Goal: Transaction & Acquisition: Purchase product/service

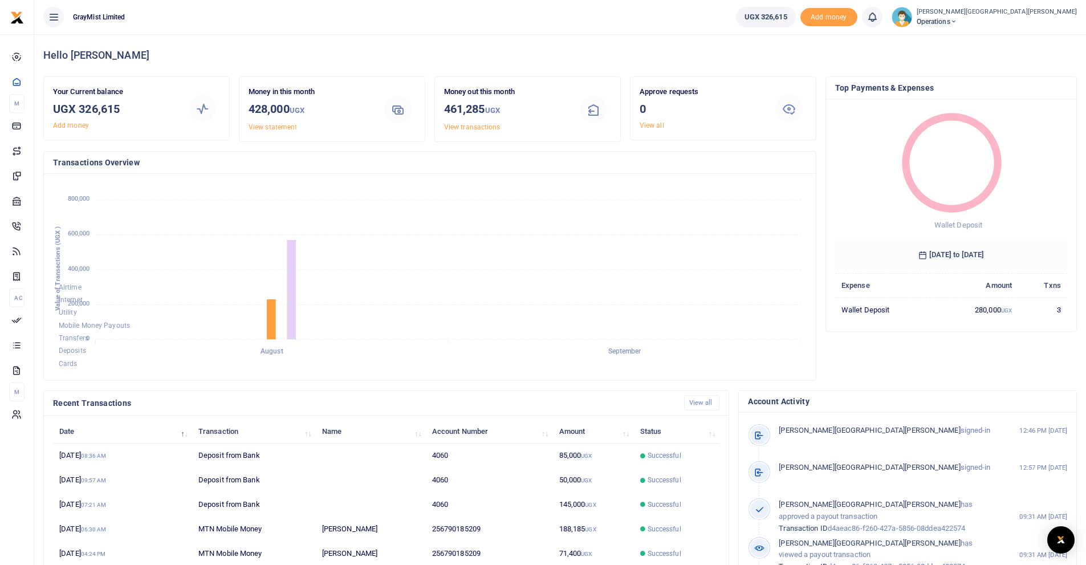
scroll to position [9, 9]
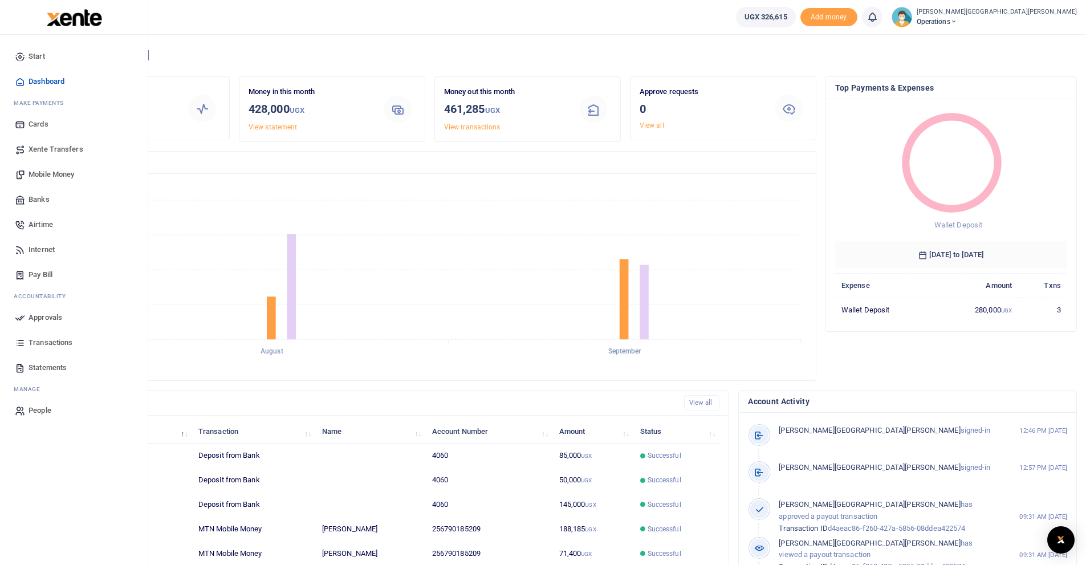
click at [58, 174] on span "Mobile Money" at bounding box center [52, 174] width 46 height 11
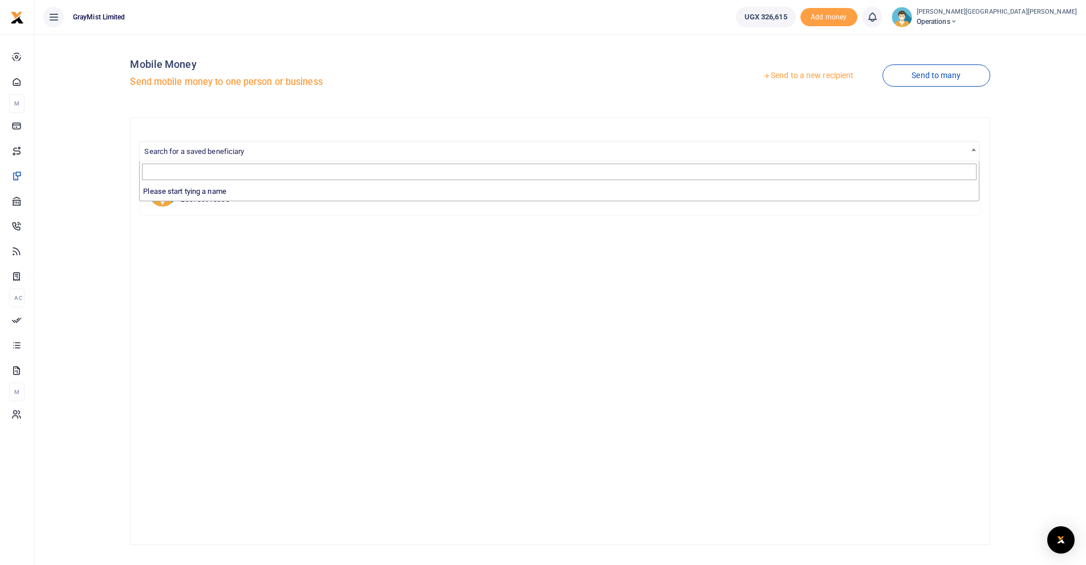
click at [230, 150] on span "Search for a saved beneficiary" at bounding box center [194, 151] width 100 height 9
type input "l"
click at [820, 74] on link "Send to a new recipient" at bounding box center [808, 76] width 149 height 21
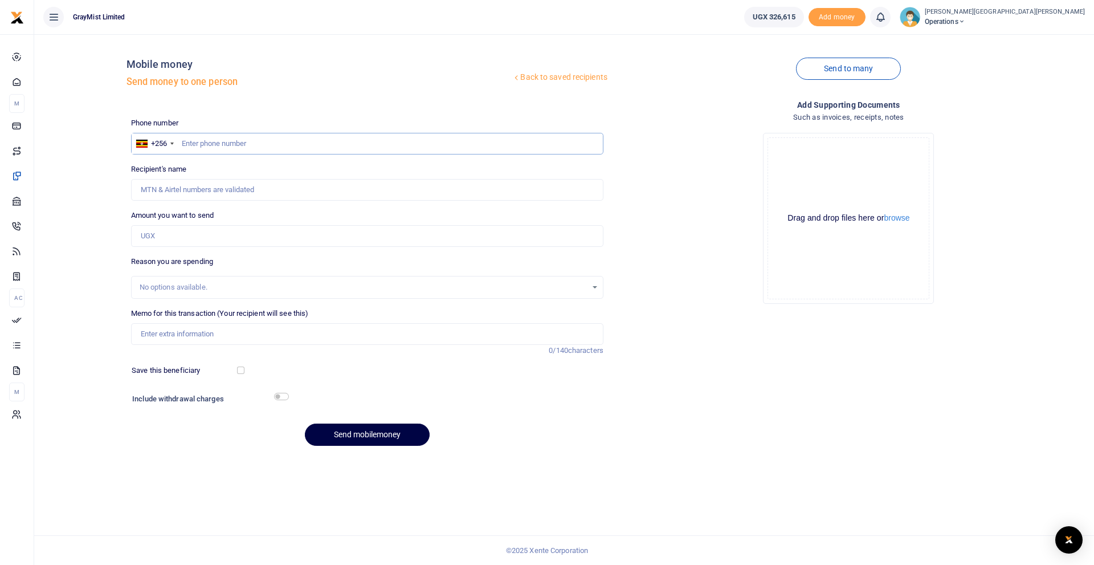
click at [230, 140] on input "text" at bounding box center [367, 144] width 473 height 22
type input "0790185209"
type input "Lean Nkwasibwe"
type input "0790185209"
click at [168, 230] on input "Amount you want to send" at bounding box center [367, 236] width 473 height 22
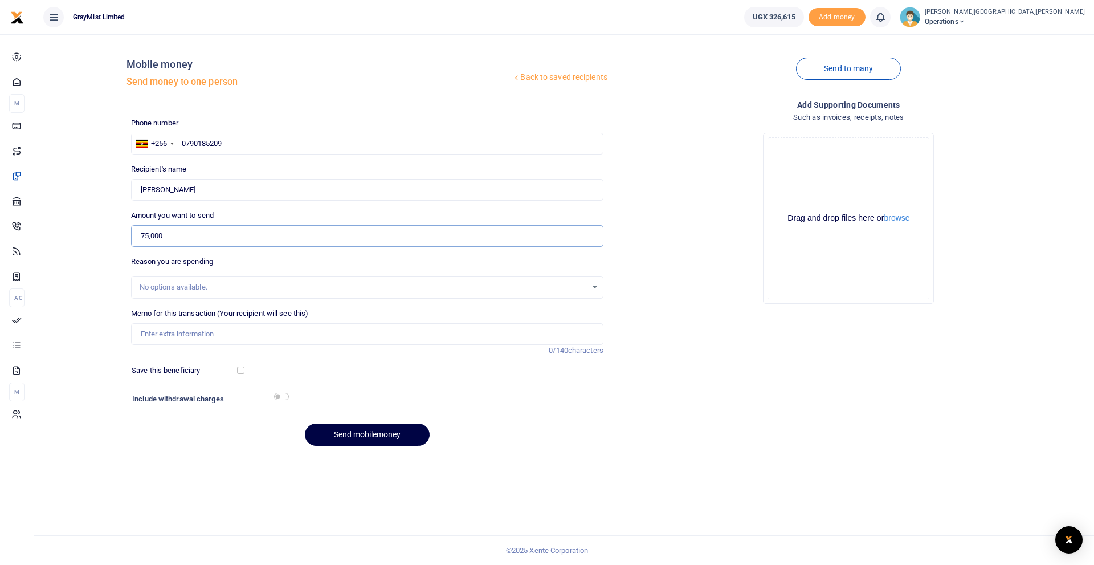
type input "75,000"
click at [189, 325] on input "Memo for this transaction (Your recipient will see this)" at bounding box center [367, 334] width 473 height 22
drag, startPoint x: 228, startPoint y: 331, endPoint x: 188, endPoint y: 334, distance: 40.6
click at [188, 334] on input "WokShopping20thAug25" at bounding box center [367, 334] width 473 height 22
type input "WokShopping8thSept25"
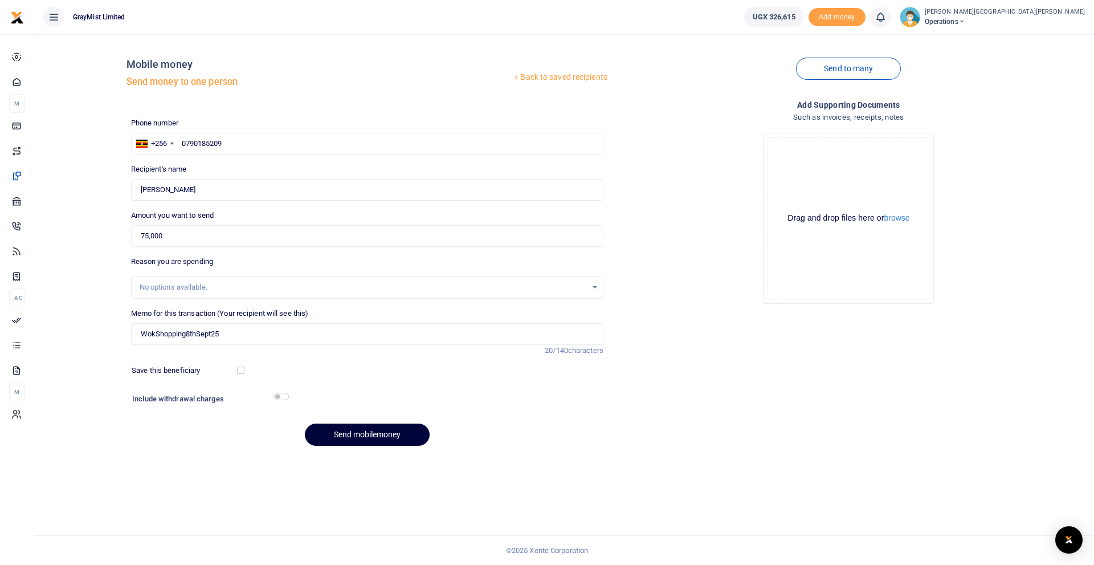
click at [381, 434] on button "Send mobilemoney" at bounding box center [367, 435] width 125 height 22
click at [875, 17] on icon at bounding box center [880, 17] width 11 height 13
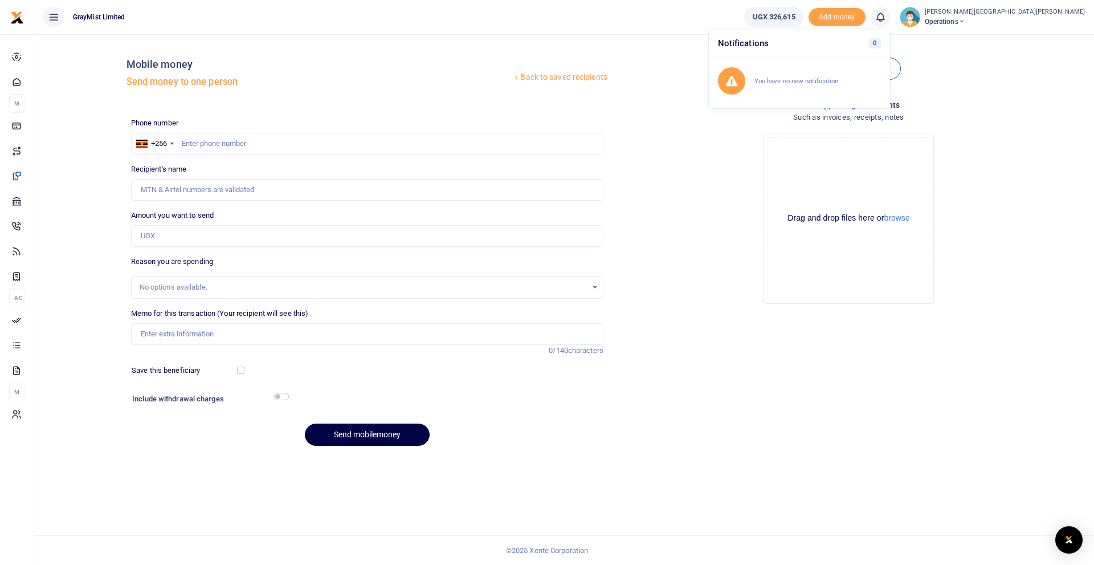
click at [694, 304] on div "Drop your files here Drag and drop files here or browse Powered by Uppy" at bounding box center [849, 218] width 473 height 189
click at [875, 15] on icon at bounding box center [880, 17] width 11 height 13
click at [755, 80] on div "Transactions to act upon You have 1 awaiting for your to act on" at bounding box center [818, 81] width 127 height 20
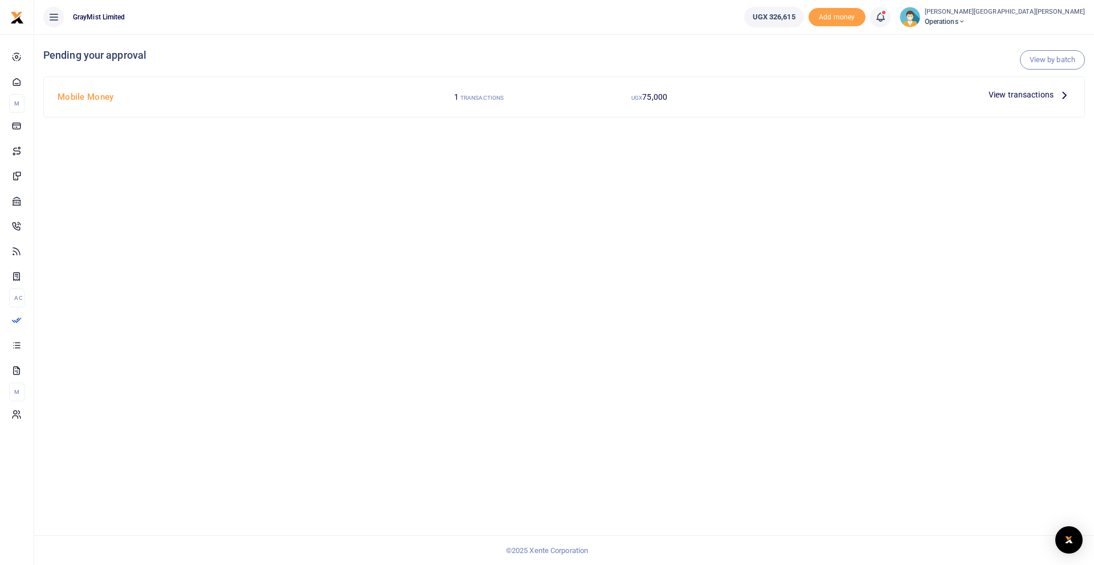
click at [1023, 92] on span "View transactions" at bounding box center [1021, 94] width 65 height 13
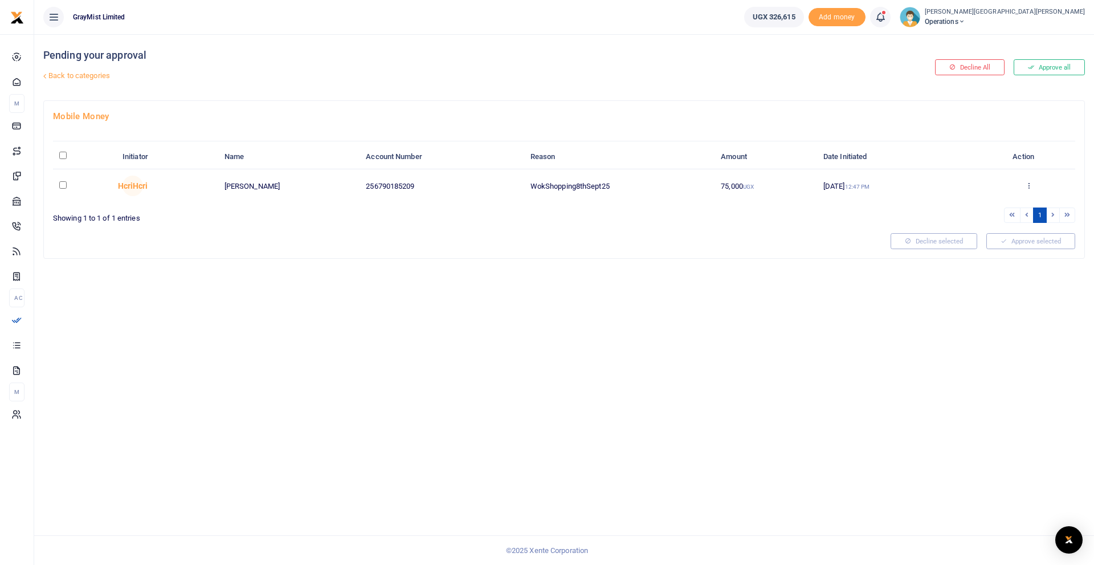
click at [65, 184] on input "checkbox" at bounding box center [62, 184] width 7 height 7
click at [1022, 242] on button "Approve selected (1)" at bounding box center [1027, 241] width 97 height 16
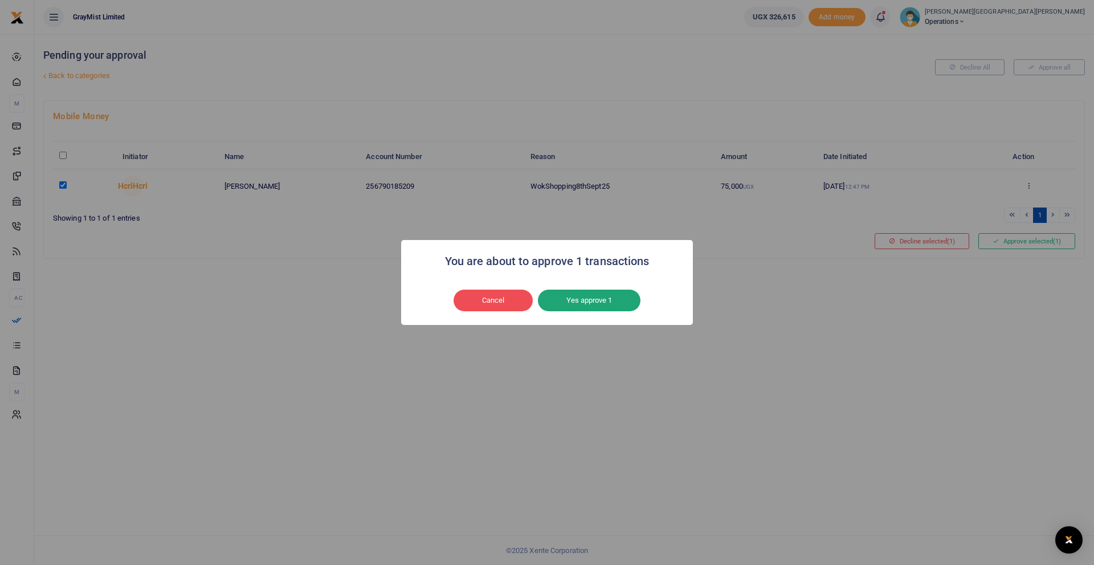
click at [591, 304] on button "Yes approve 1" at bounding box center [589, 301] width 103 height 22
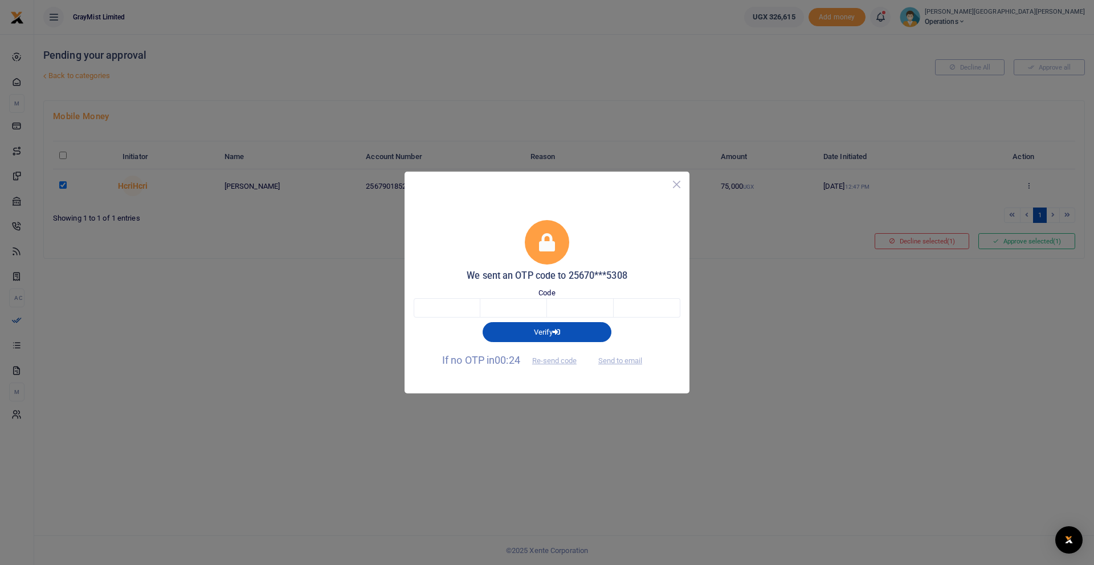
click at [677, 186] on button "Close" at bounding box center [677, 184] width 17 height 17
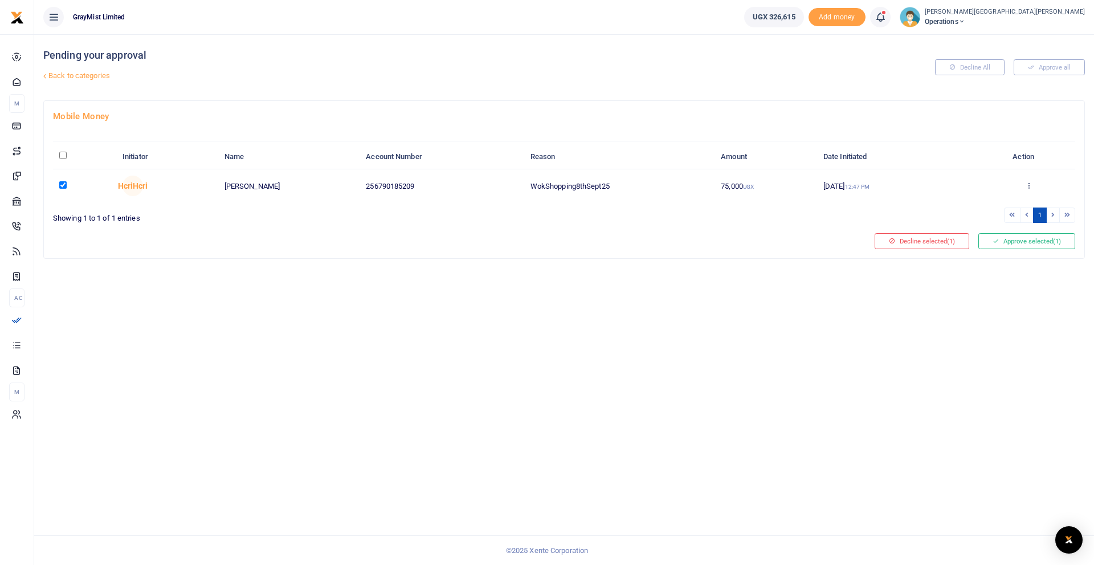
click at [64, 185] on input "checkbox" at bounding box center [62, 184] width 7 height 7
click at [62, 185] on input "checkbox" at bounding box center [62, 184] width 7 height 7
checkbox input "true"
click at [1030, 242] on button "Approve selected (1)" at bounding box center [1027, 241] width 97 height 16
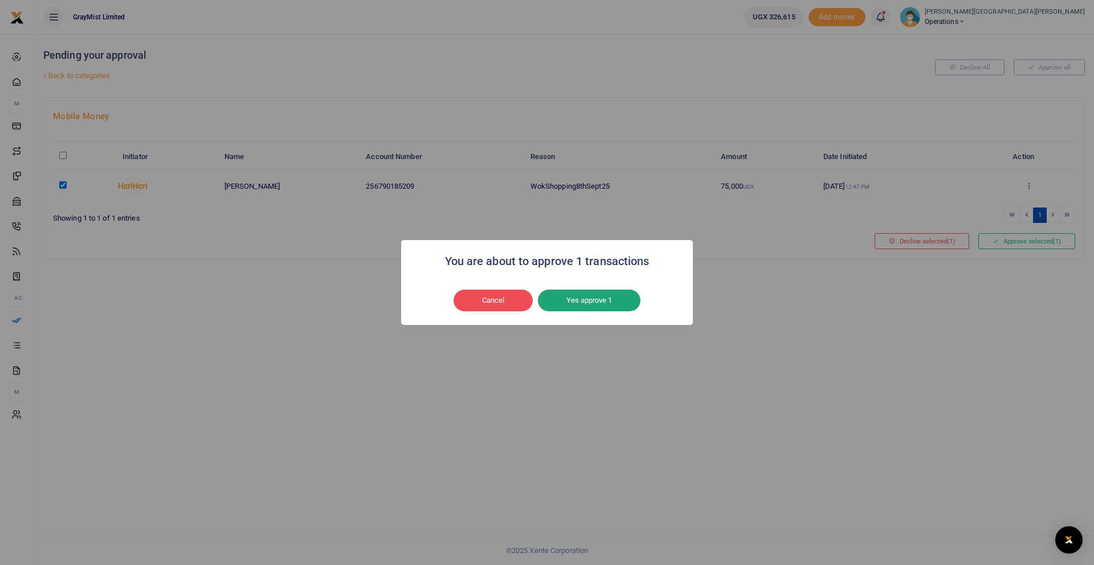
click at [619, 302] on button "Yes approve 1" at bounding box center [589, 301] width 103 height 22
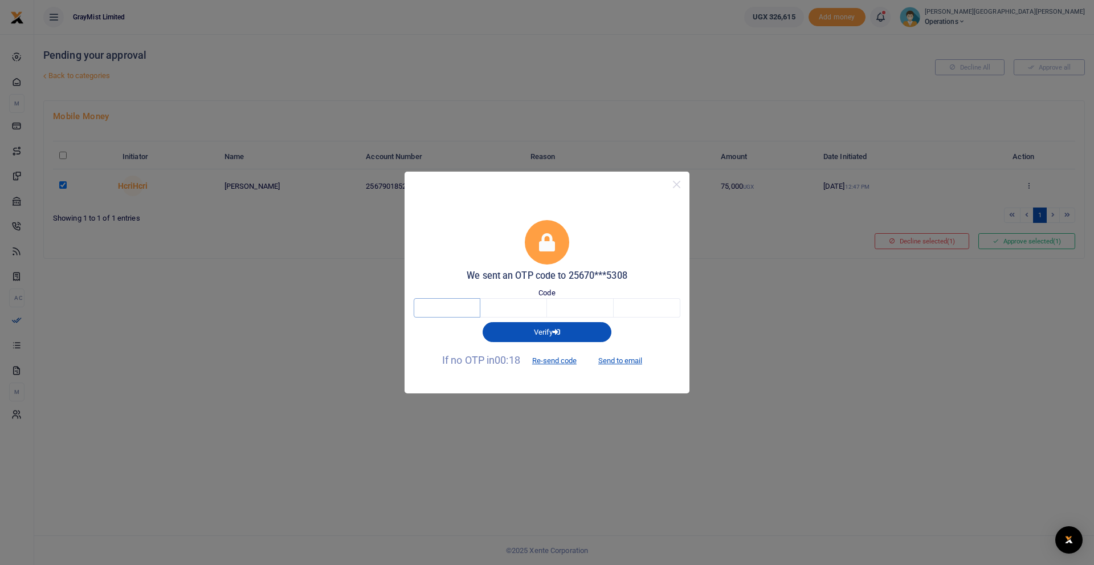
click at [465, 306] on input "text" at bounding box center [447, 307] width 67 height 19
type input "2"
type input "9"
type input "2"
type input "4"
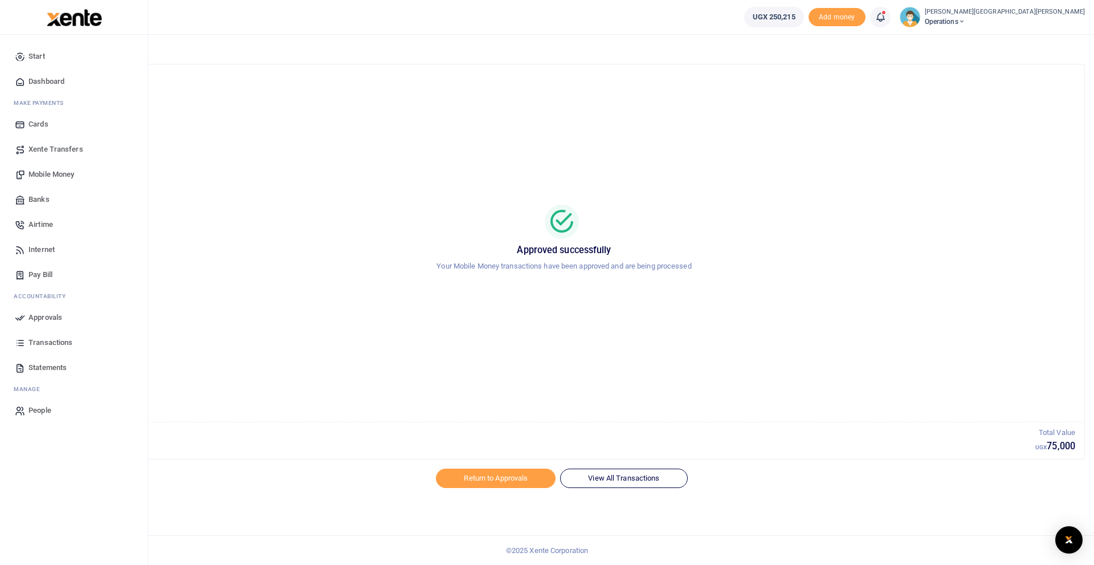
click at [54, 172] on span "Mobile Money" at bounding box center [52, 174] width 46 height 11
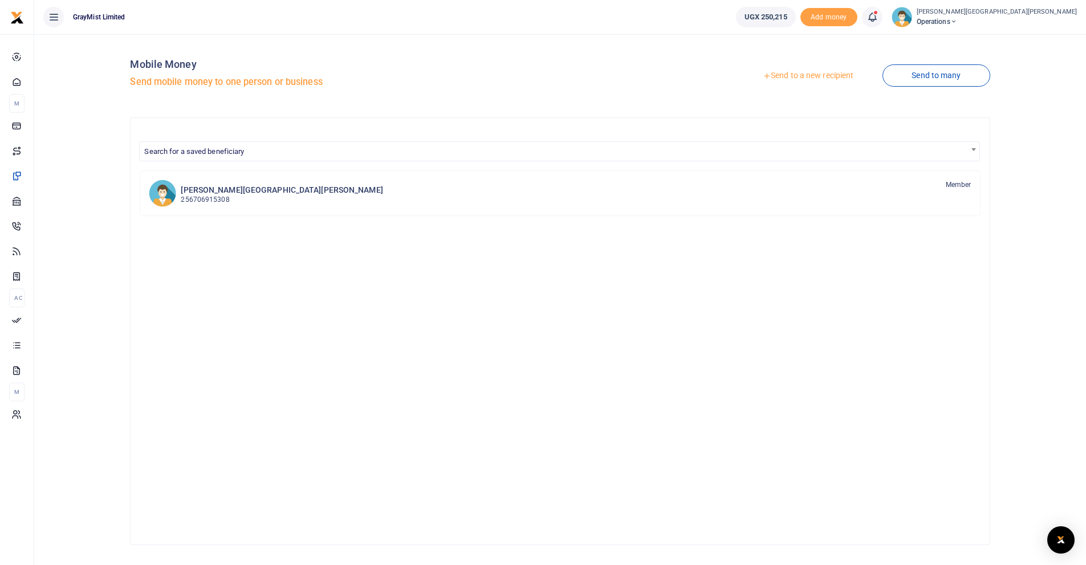
click at [825, 74] on link "Send to a new recipient" at bounding box center [808, 76] width 149 height 21
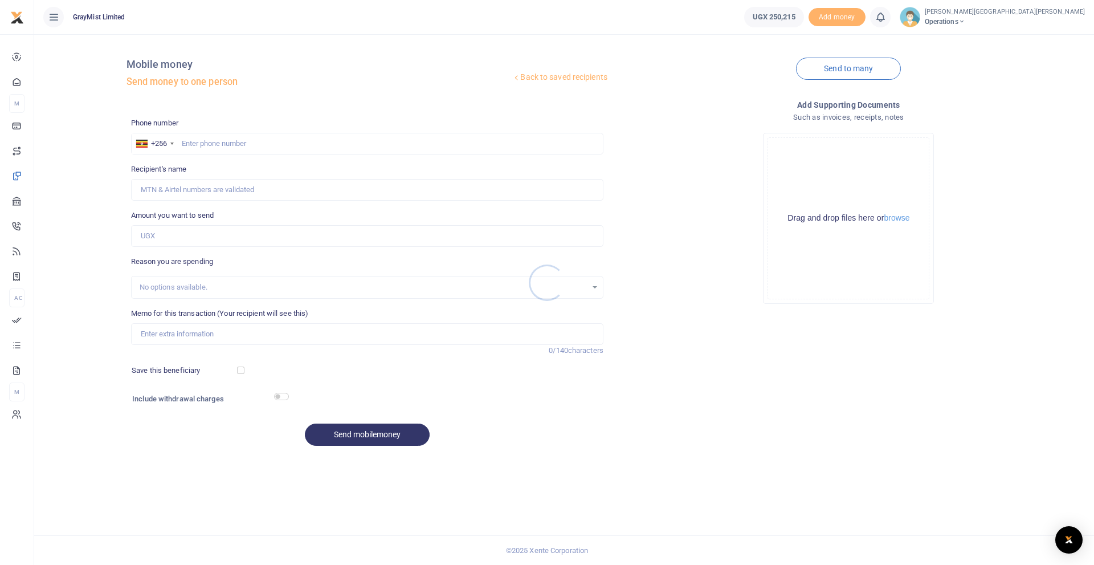
click at [212, 139] on div at bounding box center [547, 282] width 1094 height 565
click at [218, 144] on input "text" at bounding box center [367, 144] width 473 height 22
type input "790185209"
type input "Lean Nkwasibwe"
type input "790185209"
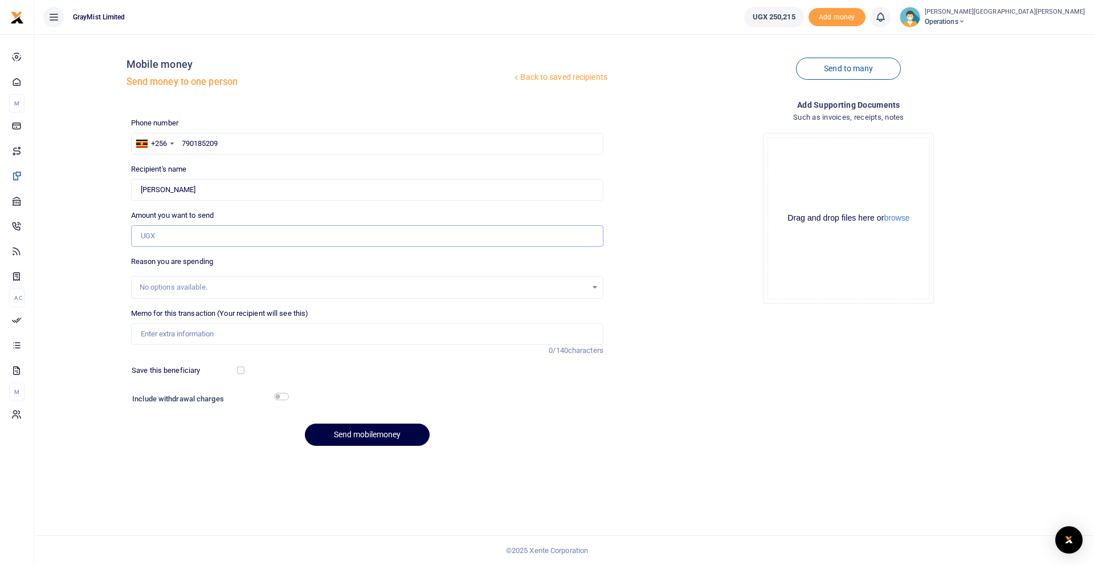
drag, startPoint x: 212, startPoint y: 234, endPoint x: 85, endPoint y: 245, distance: 127.6
click at [87, 245] on div "Back to saved recipients Mobile money Send money to one person Send to many Pho…" at bounding box center [564, 249] width 1051 height 412
type input "80,000"
click at [205, 332] on input "Memo for this transaction (Your recipient will see this)" at bounding box center [367, 334] width 473 height 22
type input "Transport for Chef"
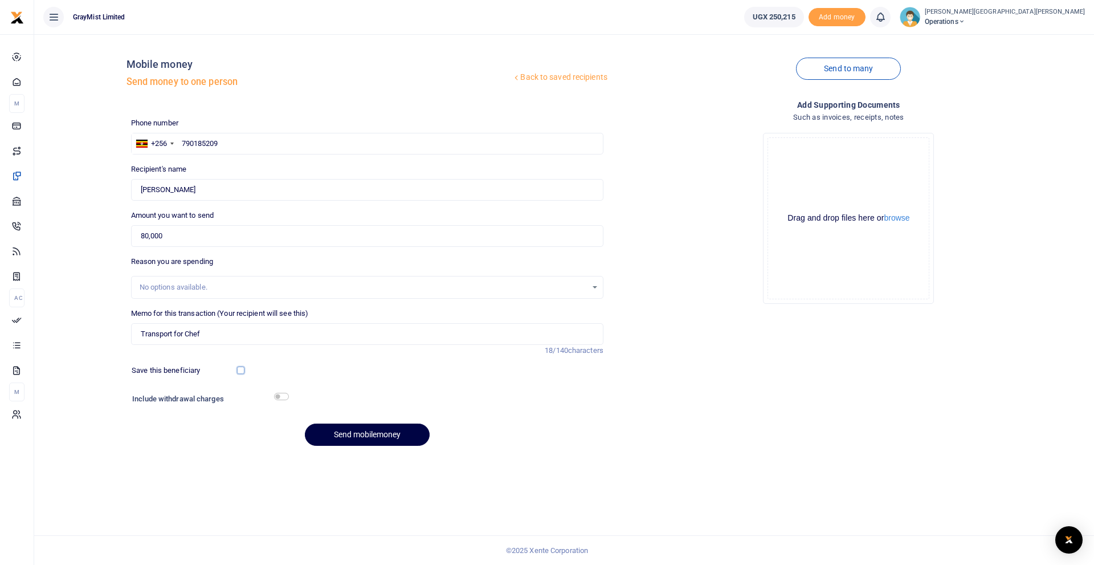
click at [240, 373] on input "checkbox" at bounding box center [240, 370] width 7 height 7
checkbox input "true"
click at [284, 395] on input "checkbox" at bounding box center [281, 396] width 15 height 7
checkbox input "true"
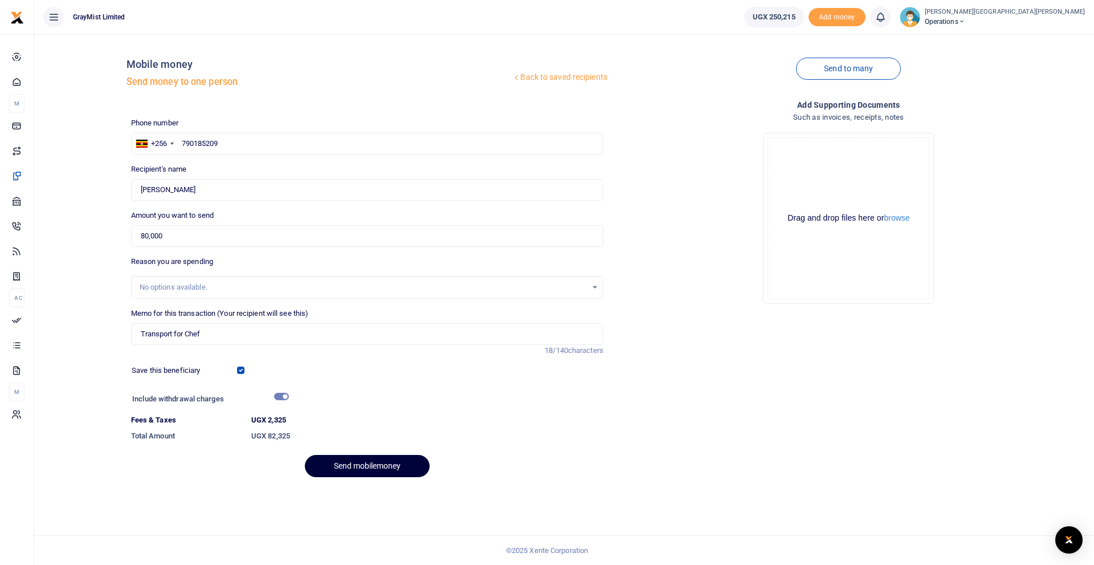
click at [372, 466] on button "Send mobilemoney" at bounding box center [367, 466] width 125 height 22
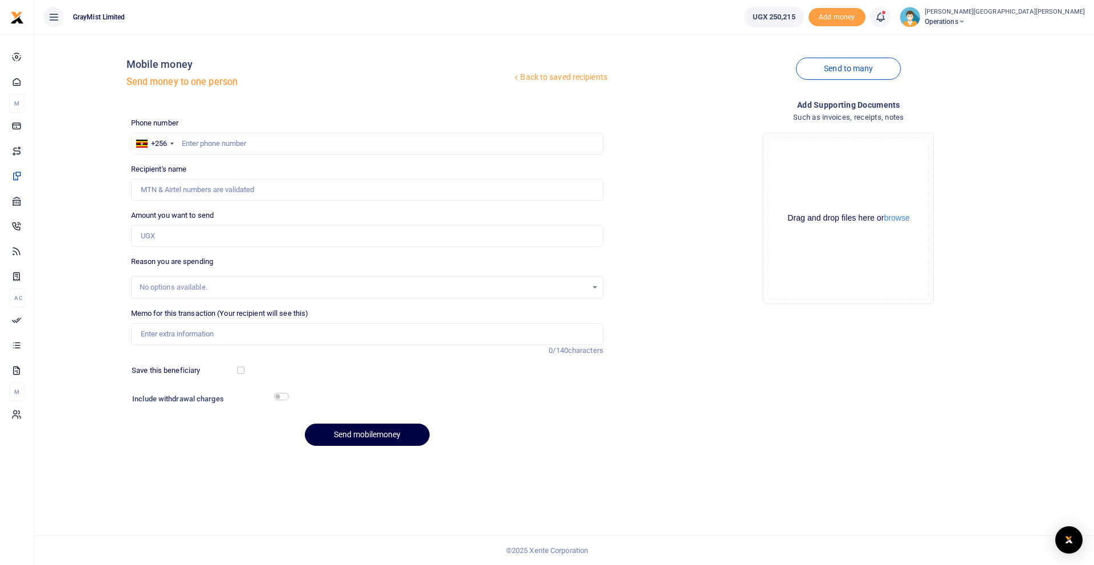
click at [875, 17] on icon at bounding box center [880, 17] width 11 height 13
click at [755, 80] on div "Transactions to act upon You have 1 awaiting for your to act on" at bounding box center [818, 81] width 127 height 20
